Goal: Find contact information: Find contact information

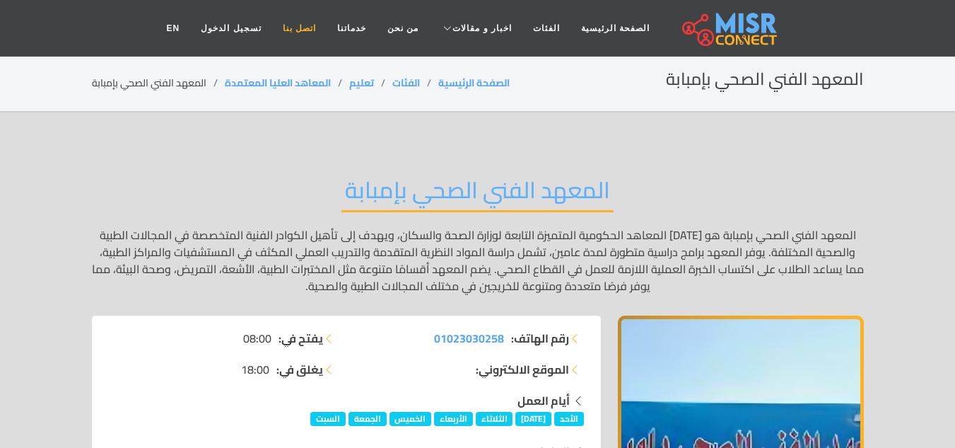
click at [292, 24] on link "اتصل بنا" at bounding box center [299, 28] width 54 height 27
click at [308, 29] on link "اتصل بنا" at bounding box center [299, 28] width 54 height 27
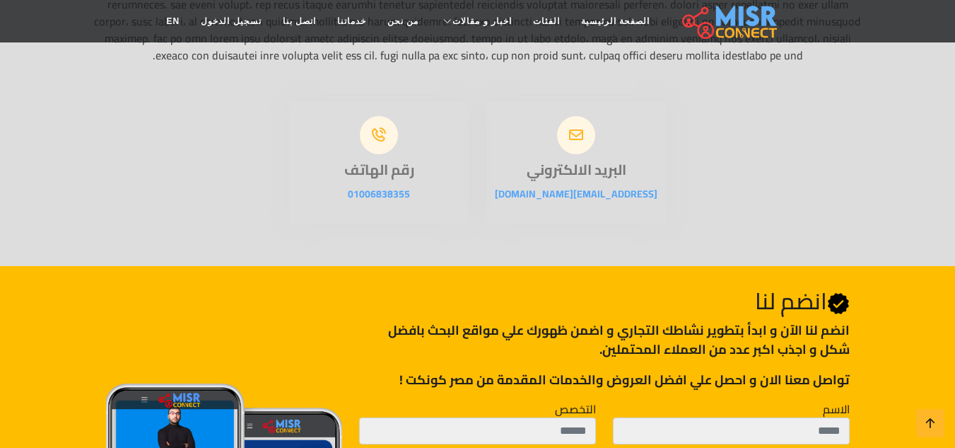
scroll to position [283, 0]
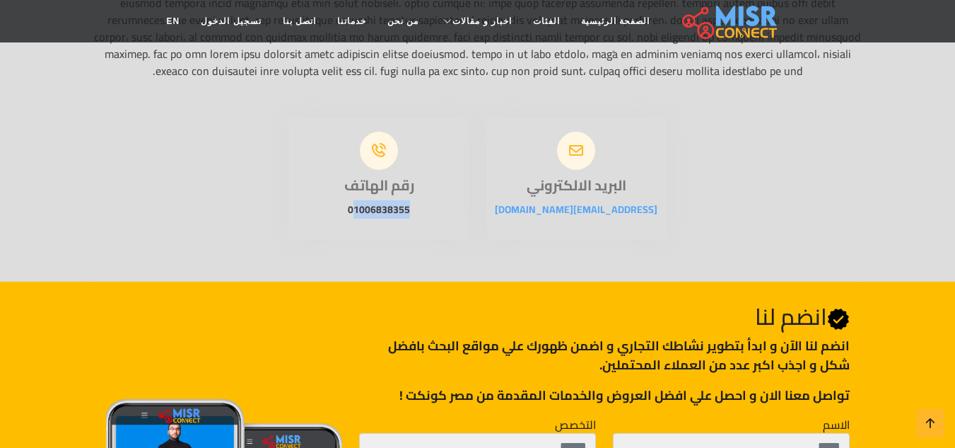
drag, startPoint x: 411, startPoint y: 230, endPoint x: 354, endPoint y: 227, distance: 56.6
click at [354, 218] on p "01006838355" at bounding box center [379, 209] width 180 height 17
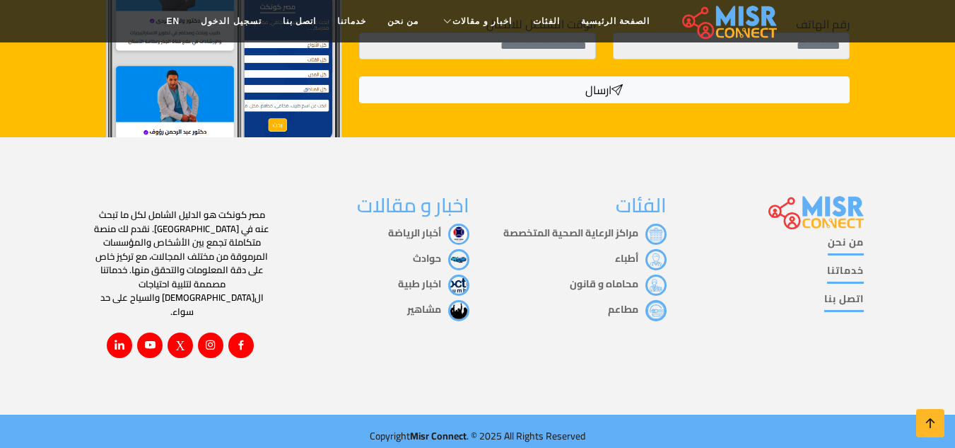
scroll to position [747, 0]
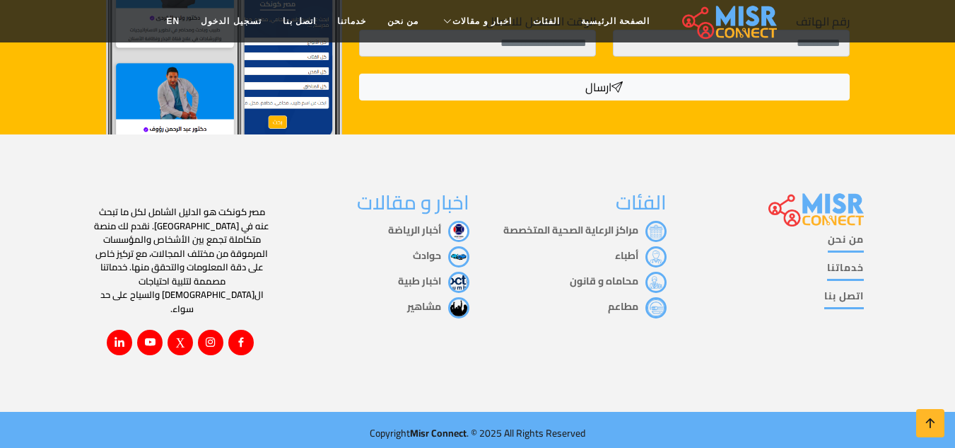
copy link "1006838355"
click at [848, 306] on link "اتصل بنا" at bounding box center [844, 298] width 40 height 21
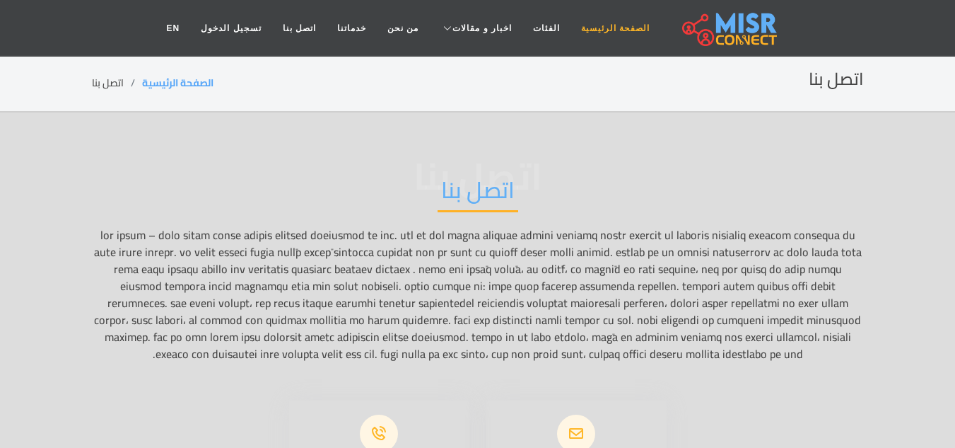
click at [607, 30] on link "الصفحة الرئيسية" at bounding box center [616, 28] width 90 height 27
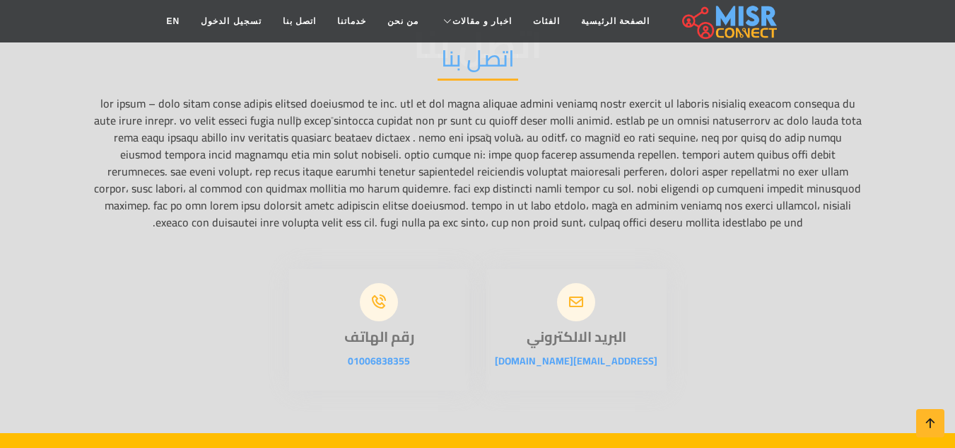
scroll to position [212, 0]
